Goal: Task Accomplishment & Management: Use online tool/utility

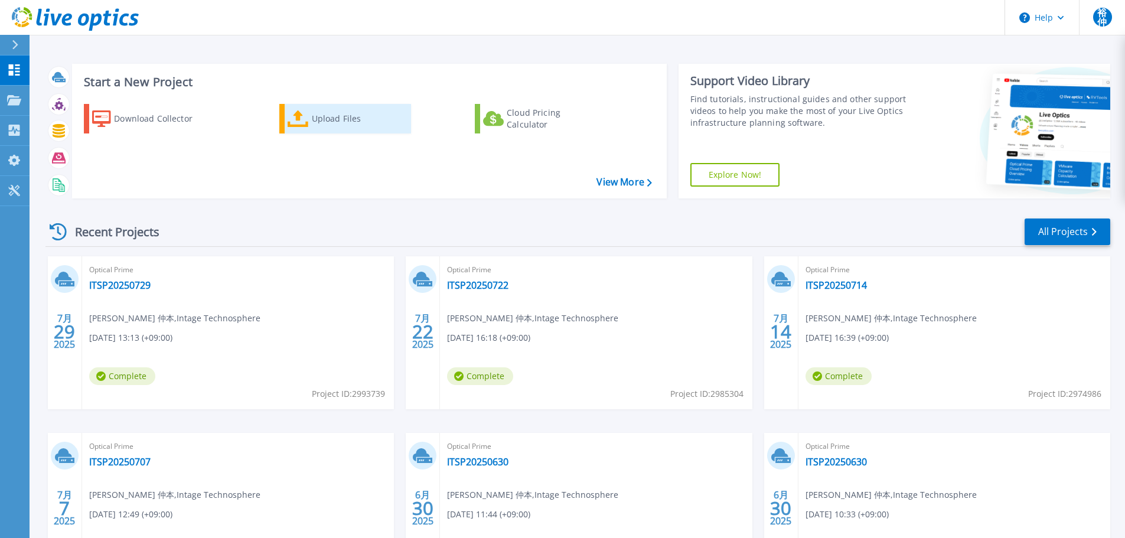
click at [304, 122] on icon at bounding box center [298, 118] width 21 height 17
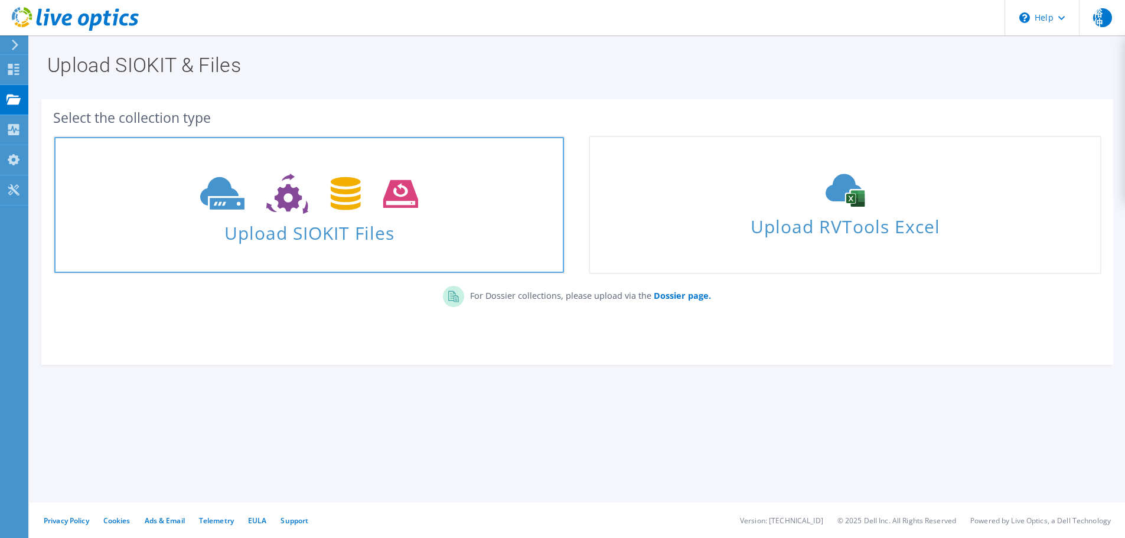
click at [293, 215] on span at bounding box center [309, 193] width 510 height 50
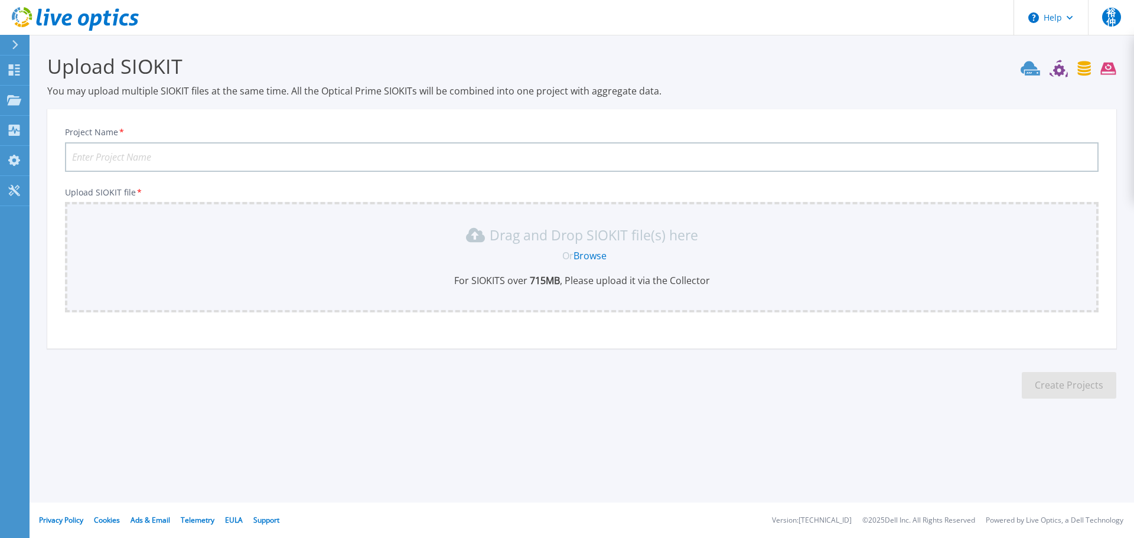
click at [91, 155] on input "Project Name *" at bounding box center [581, 157] width 1033 height 30
type input "E"
type input "2"
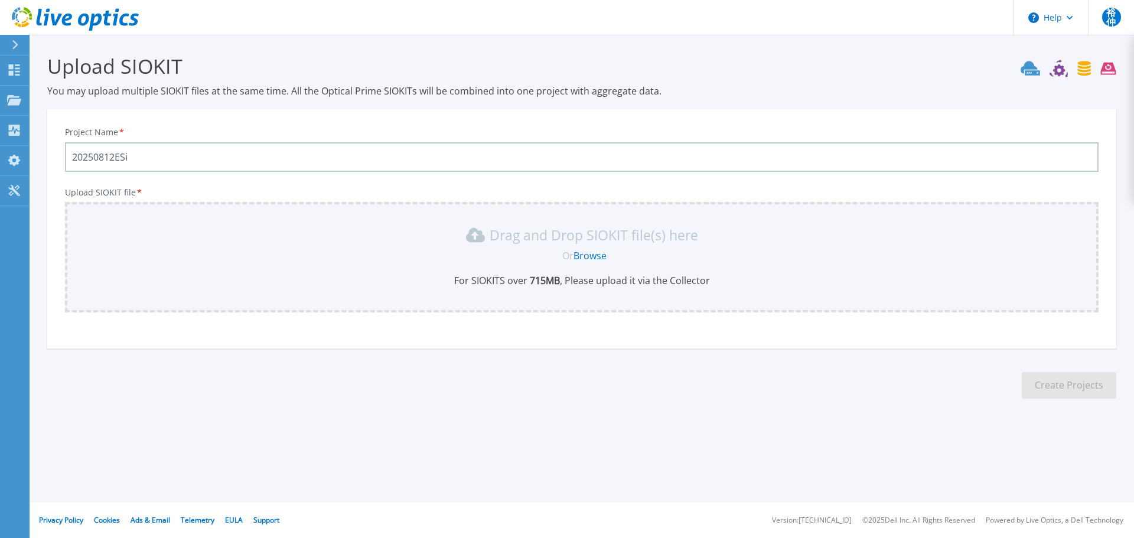
click at [115, 156] on input "20250812ESi" at bounding box center [581, 157] width 1033 height 30
click at [133, 161] on input "20250812-ESi" at bounding box center [581, 157] width 1033 height 30
type input "20250812-ESXi"
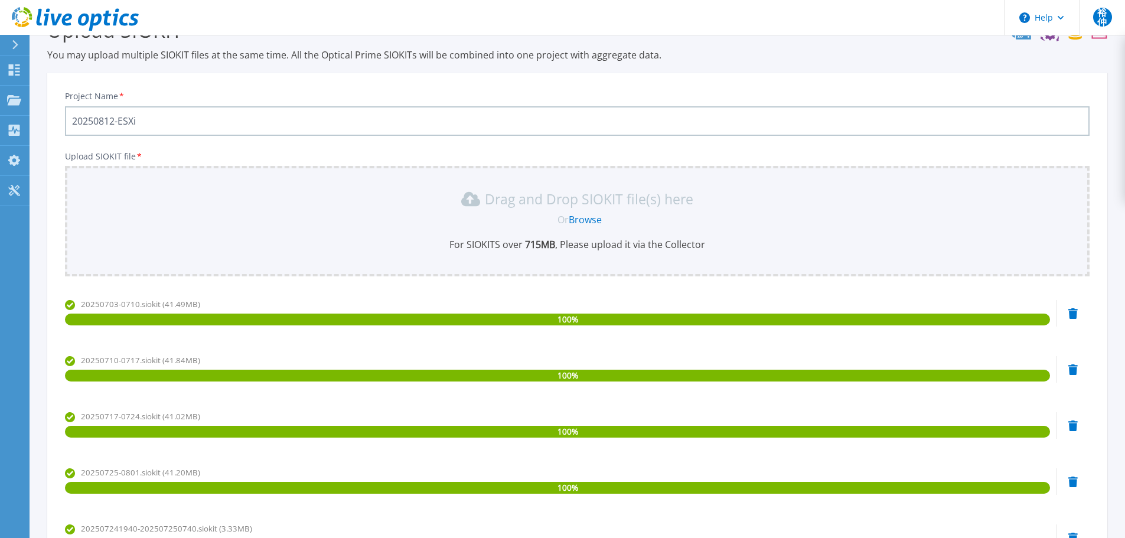
scroll to position [213, 0]
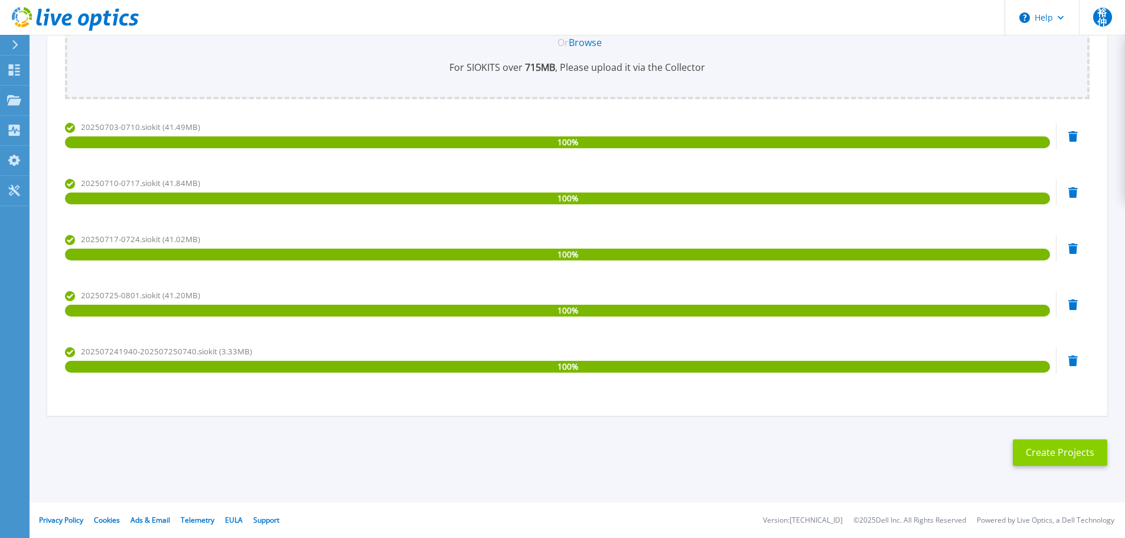
click at [1033, 456] on button "Create Projects" at bounding box center [1060, 452] width 94 height 27
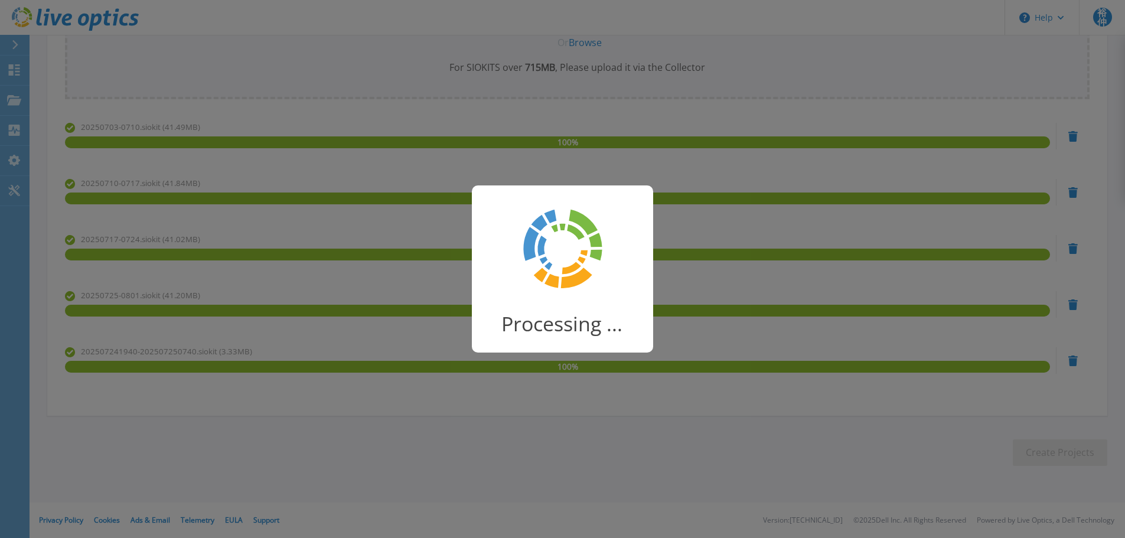
scroll to position [23, 0]
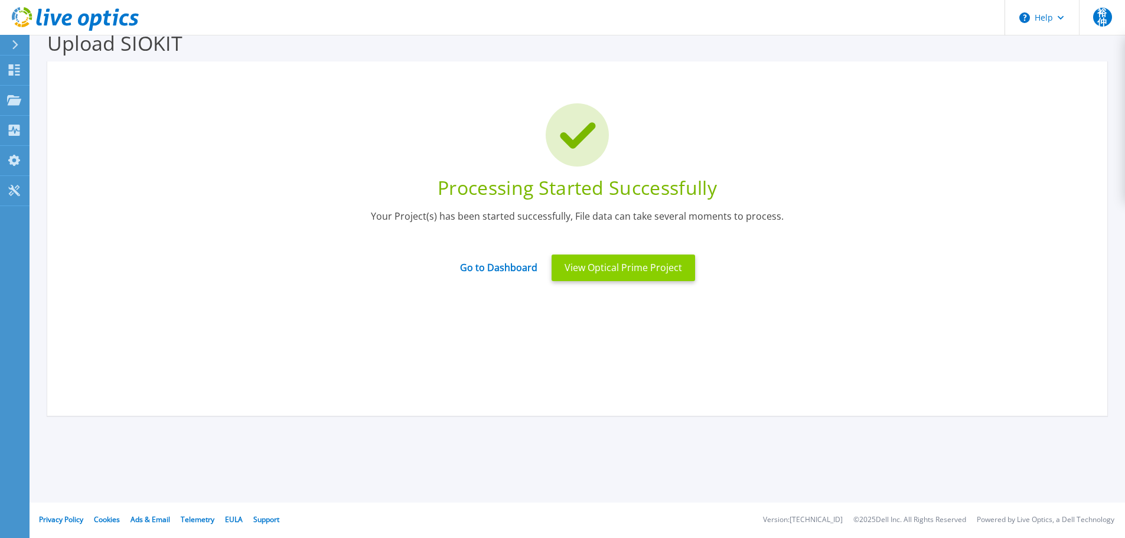
click at [590, 268] on button "View Optical Prime Project" at bounding box center [623, 268] width 143 height 27
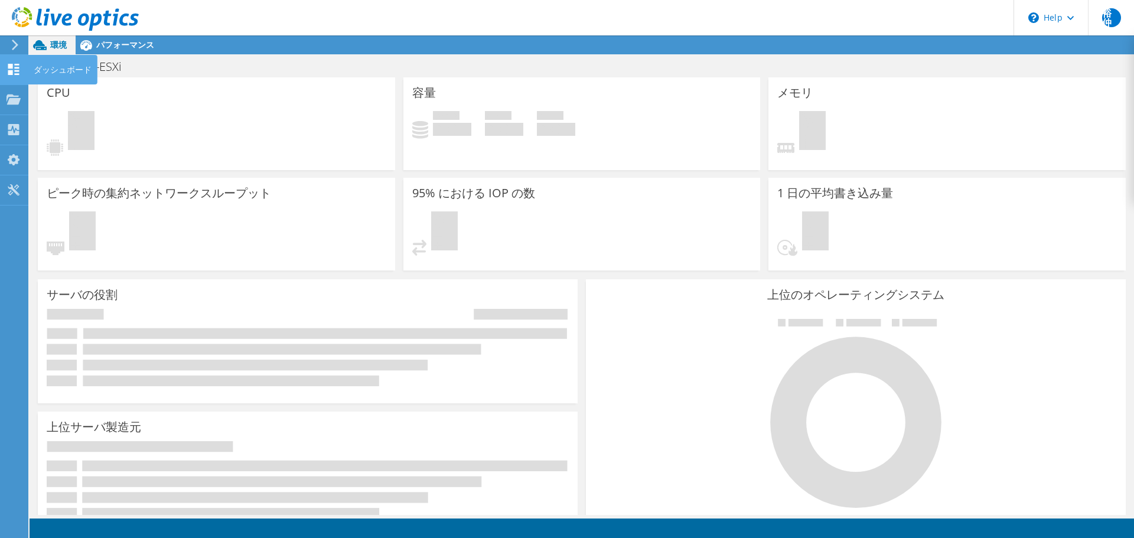
click at [7, 67] on icon at bounding box center [13, 69] width 14 height 11
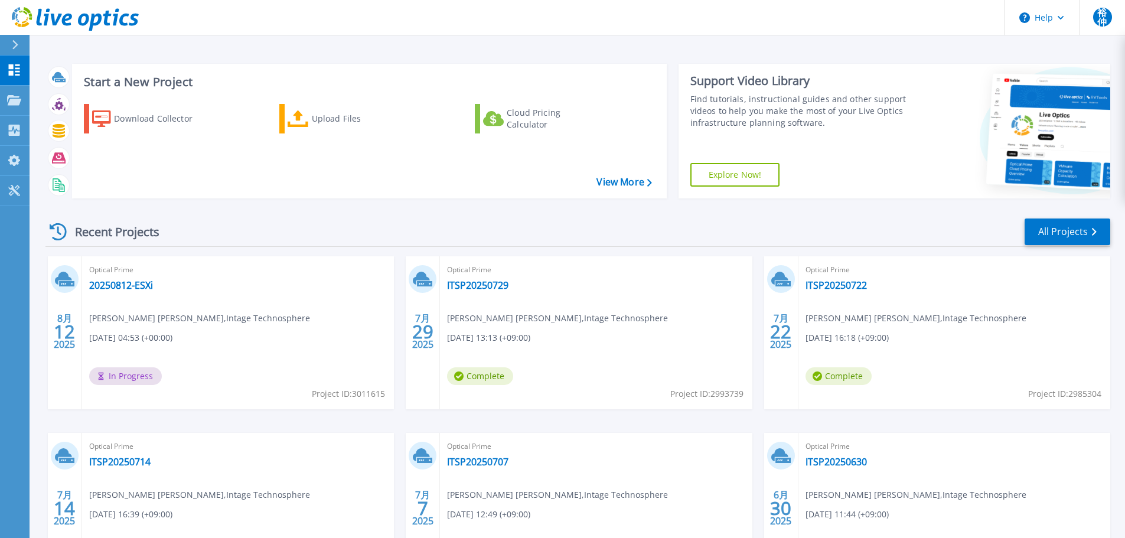
click at [562, 214] on div "Recent Projects All Projects 8月 12 2025 Optical Prime 20250812-ESXi 裕也 仲本 , Int…" at bounding box center [577, 413] width 1065 height 411
click at [13, 96] on icon at bounding box center [14, 100] width 14 height 10
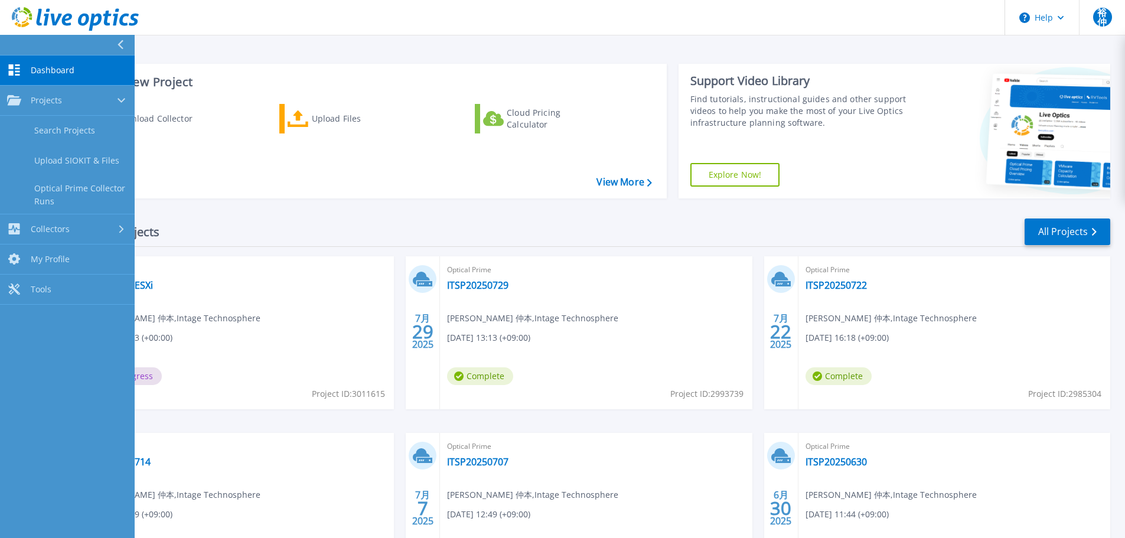
click at [198, 153] on div "Download Collector Upload Files Cloud Pricing Calculator" at bounding box center [367, 143] width 586 height 98
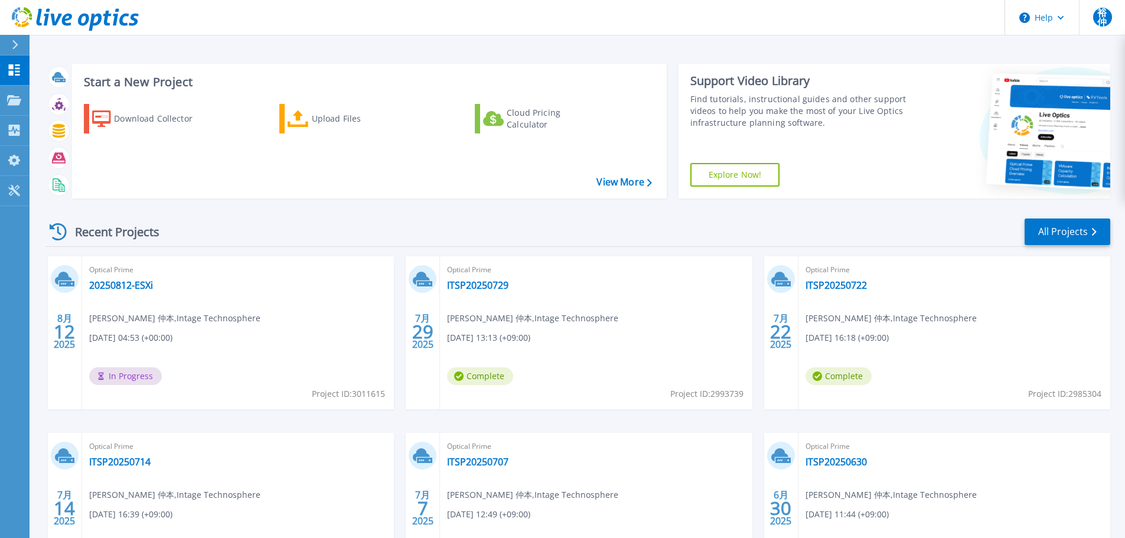
click at [213, 156] on div "Download Collector Upload Files Cloud Pricing Calculator" at bounding box center [367, 143] width 586 height 98
click at [335, 217] on div "Recent Projects All Projects" at bounding box center [577, 232] width 1065 height 30
